Goal: Transaction & Acquisition: Purchase product/service

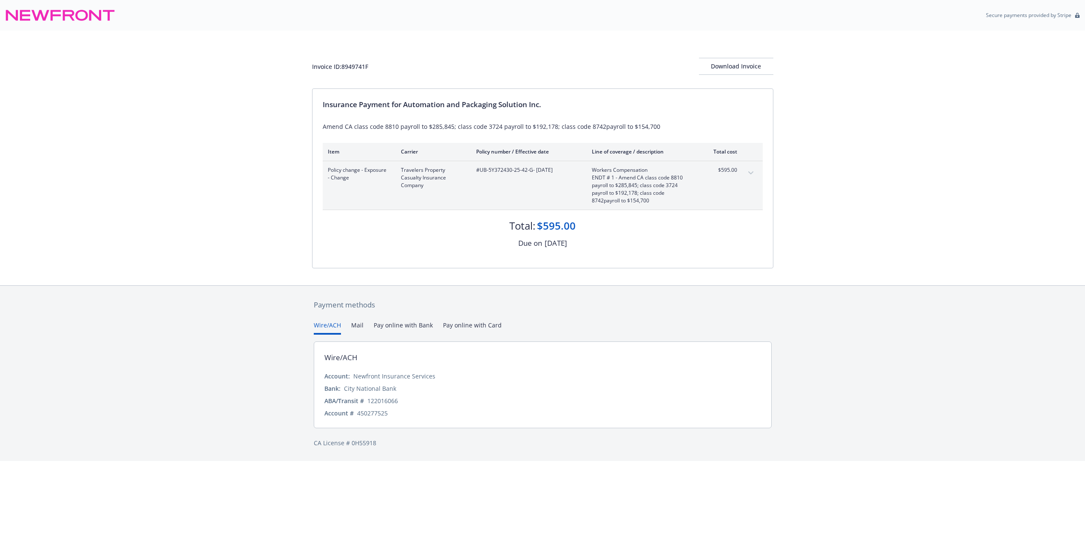
drag, startPoint x: 466, startPoint y: 328, endPoint x: 471, endPoint y: 328, distance: 5.1
click at [467, 328] on button "Pay online with Card" at bounding box center [472, 328] width 59 height 14
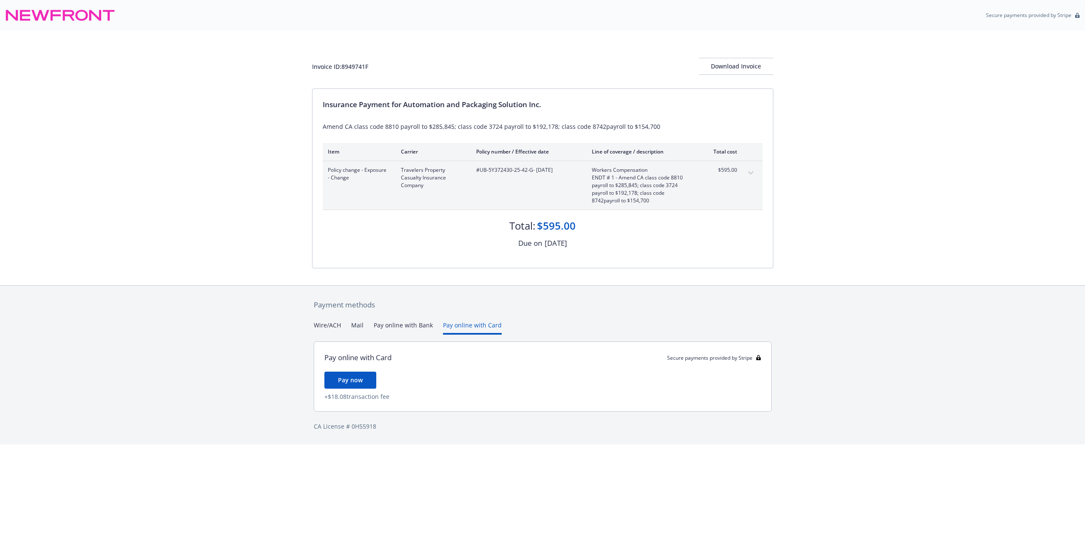
click at [333, 323] on button "Wire/ACH" at bounding box center [327, 328] width 27 height 14
